Goal: Check status: Check status

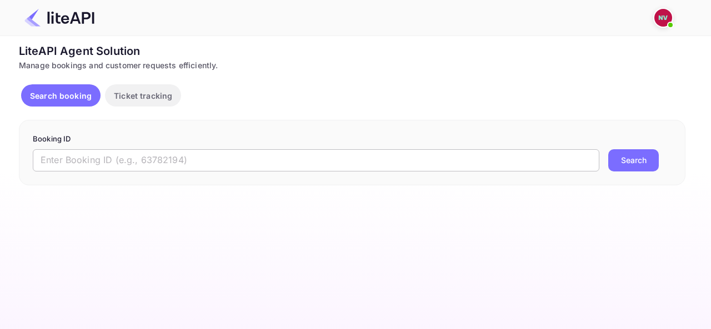
click at [233, 156] on input "text" at bounding box center [316, 160] width 566 height 22
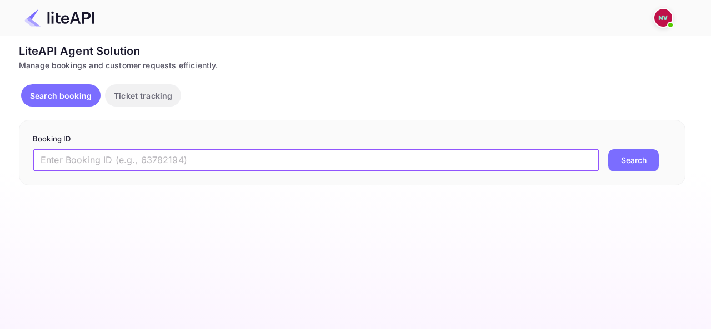
paste input "8865957"
type input "8865957"
click at [608, 149] on button "Search" at bounding box center [633, 160] width 51 height 22
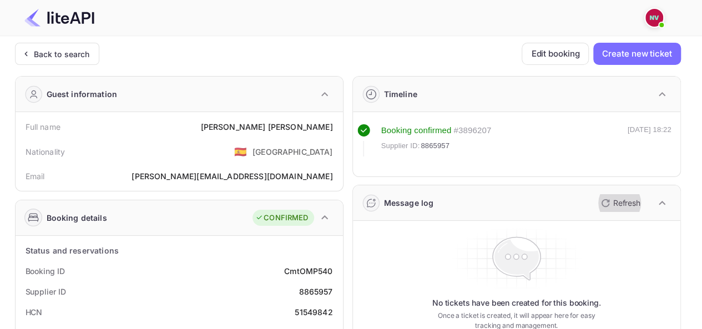
click at [619, 206] on p "Refresh" at bounding box center [627, 203] width 27 height 12
click at [626, 198] on p "Refresh" at bounding box center [627, 203] width 27 height 12
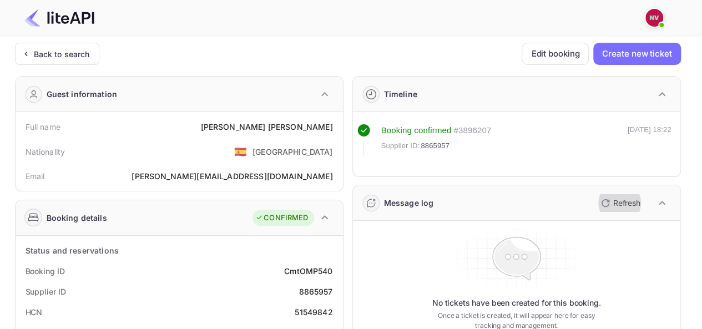
click at [626, 198] on p "Refresh" at bounding box center [627, 203] width 27 height 12
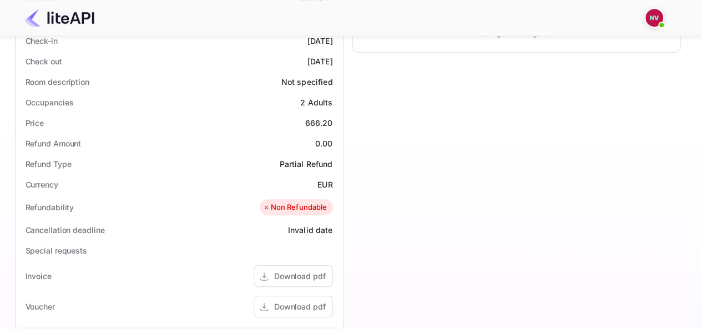
scroll to position [389, 0]
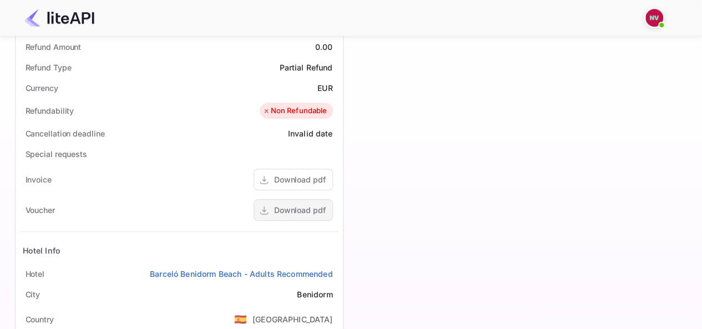
click at [308, 205] on div "Download pdf" at bounding box center [300, 210] width 52 height 12
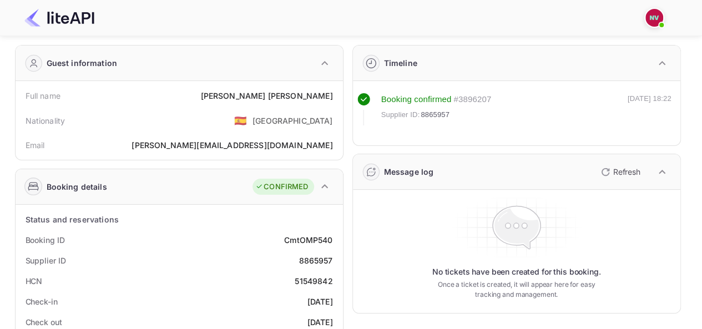
scroll to position [0, 0]
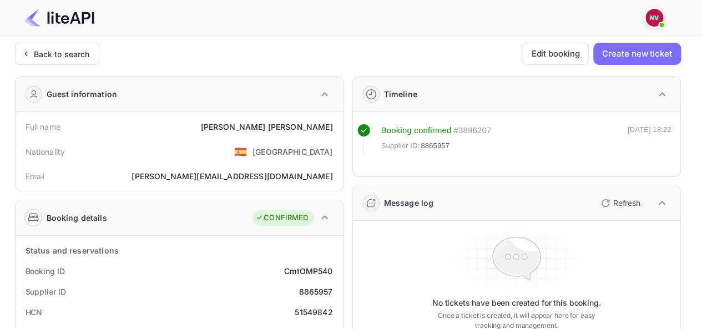
click at [627, 195] on button "Refresh" at bounding box center [620, 203] width 51 height 18
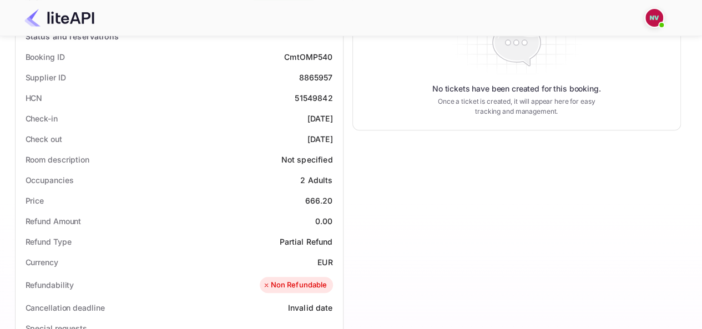
scroll to position [333, 0]
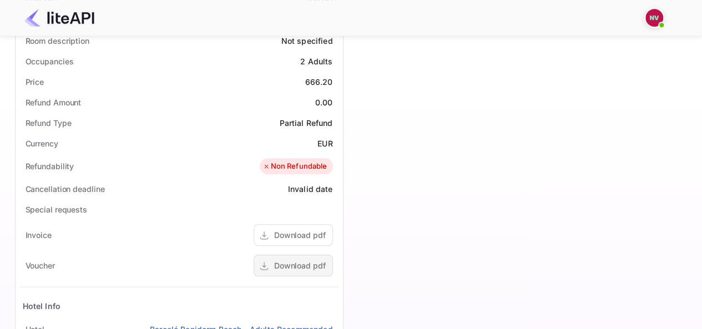
click at [297, 266] on div "Download pdf" at bounding box center [300, 266] width 52 height 12
